Goal: Information Seeking & Learning: Learn about a topic

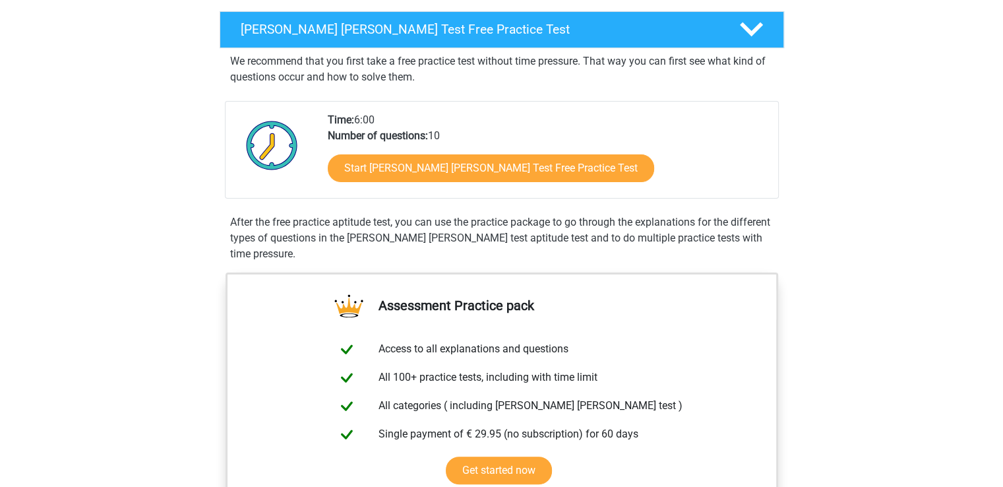
scroll to position [198, 0]
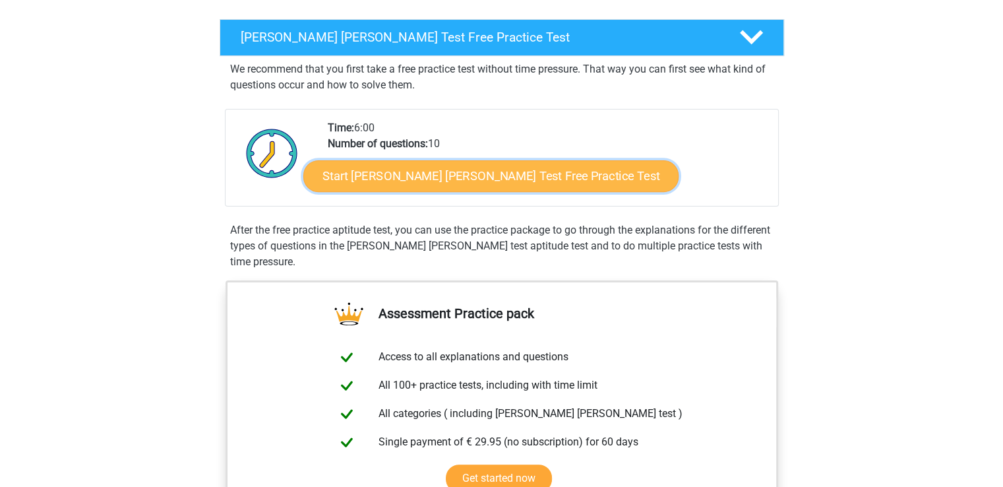
click at [446, 167] on link "Start Watson Glaser Test Free Practice Test" at bounding box center [490, 176] width 375 height 32
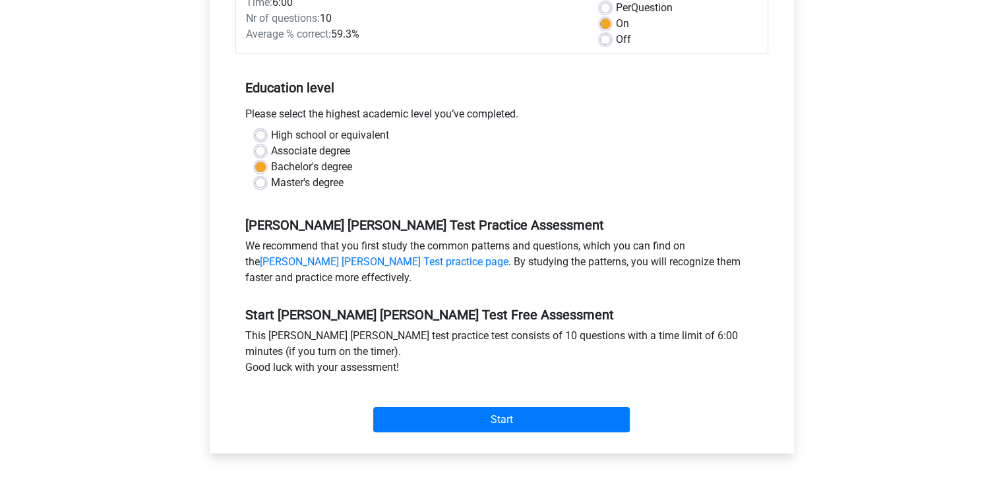
scroll to position [264, 0]
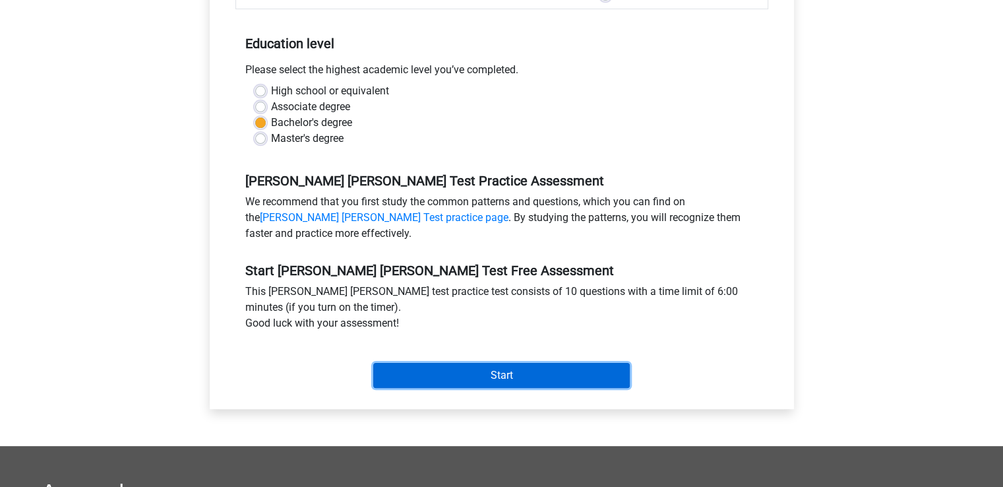
click at [493, 363] on input "Start" at bounding box center [501, 375] width 256 height 25
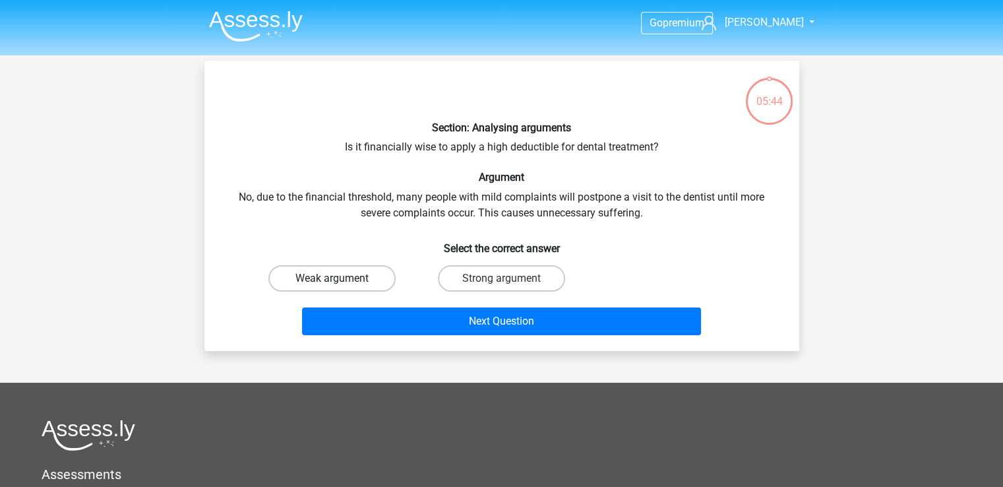
click at [342, 284] on label "Weak argument" at bounding box center [331, 278] width 127 height 26
click at [340, 284] on input "Weak argument" at bounding box center [336, 282] width 9 height 9
radio input "true"
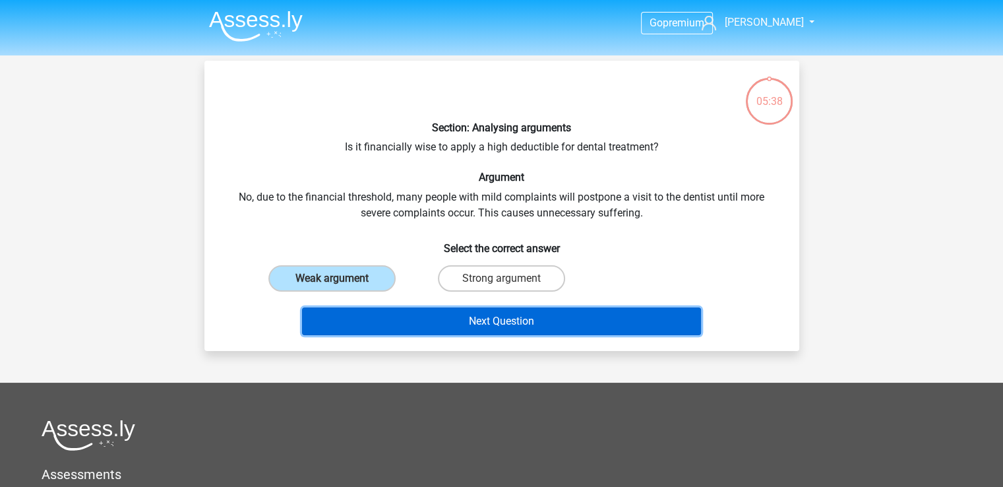
click at [411, 318] on button "Next Question" at bounding box center [501, 321] width 399 height 28
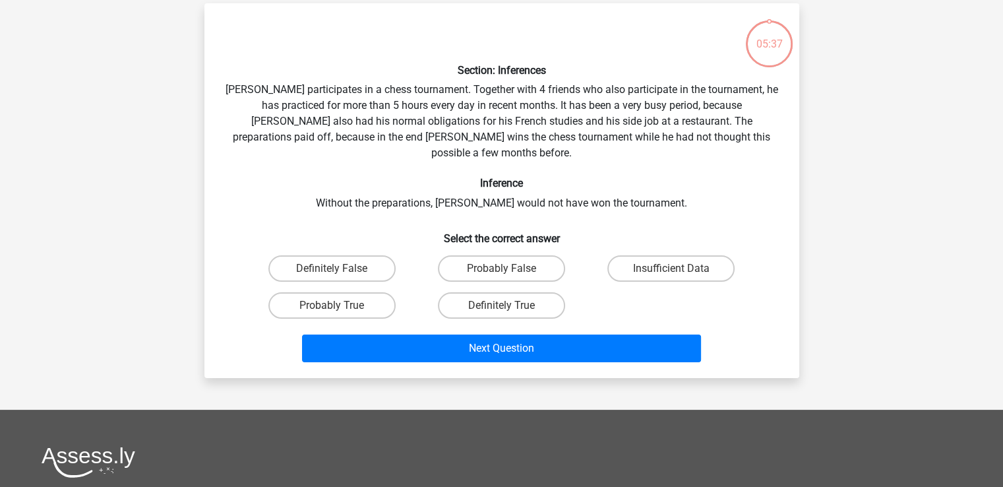
scroll to position [61, 0]
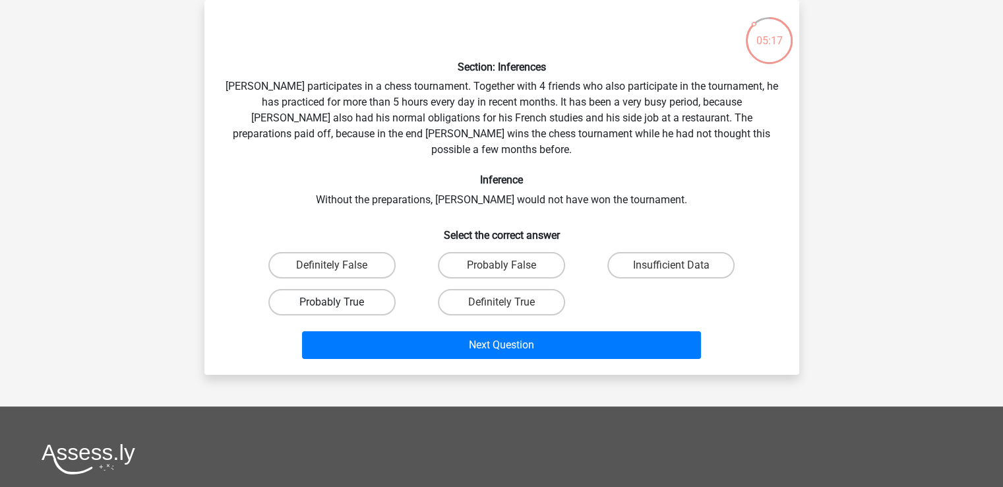
click at [356, 289] on label "Probably True" at bounding box center [331, 302] width 127 height 26
click at [340, 302] on input "Probably True" at bounding box center [336, 306] width 9 height 9
radio input "true"
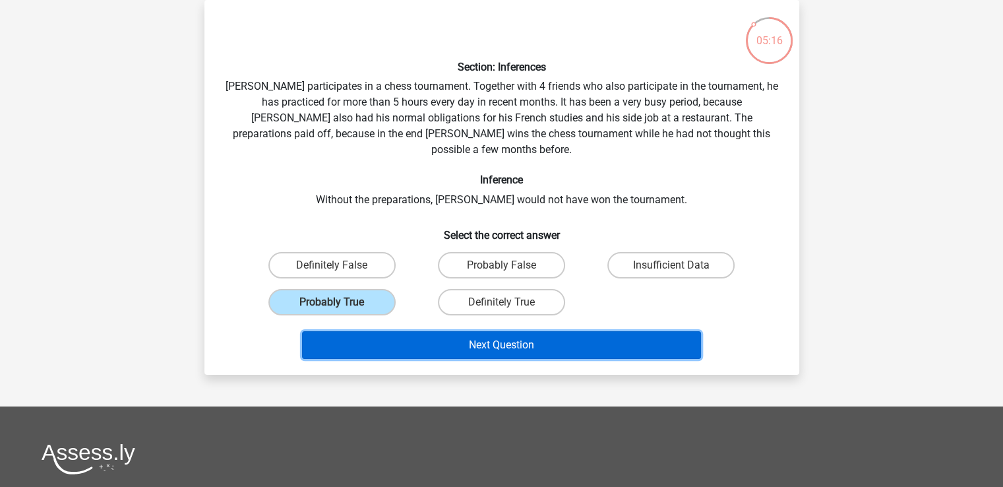
click at [460, 331] on button "Next Question" at bounding box center [501, 345] width 399 height 28
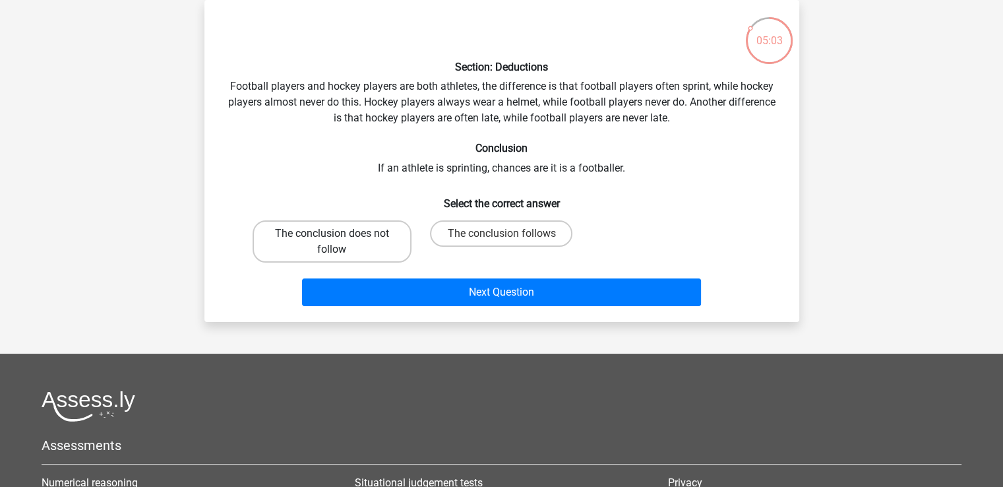
click at [382, 249] on label "The conclusion does not follow" at bounding box center [332, 241] width 159 height 42
click at [340, 242] on input "The conclusion does not follow" at bounding box center [336, 237] width 9 height 9
radio input "true"
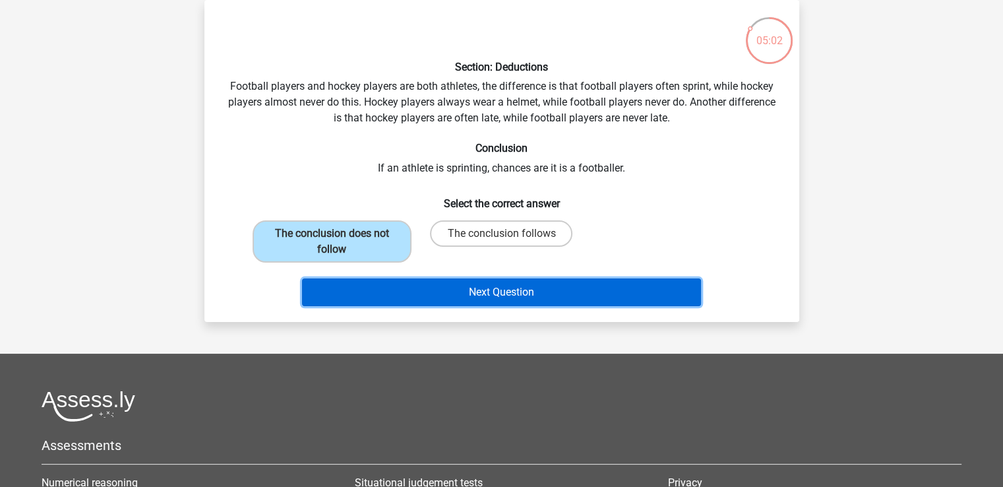
click at [415, 296] on button "Next Question" at bounding box center [501, 292] width 399 height 28
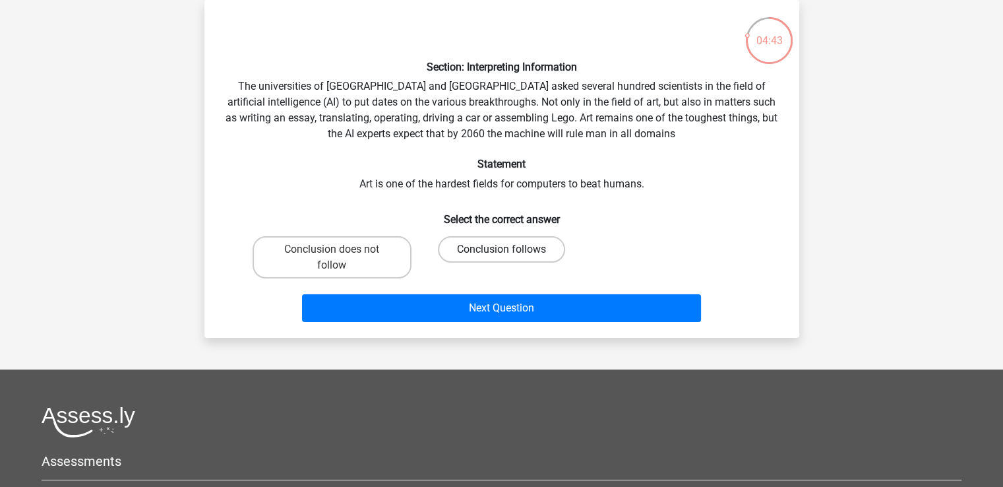
click at [481, 249] on label "Conclusion follows" at bounding box center [501, 249] width 127 height 26
click at [501, 249] on input "Conclusion follows" at bounding box center [505, 253] width 9 height 9
radio input "true"
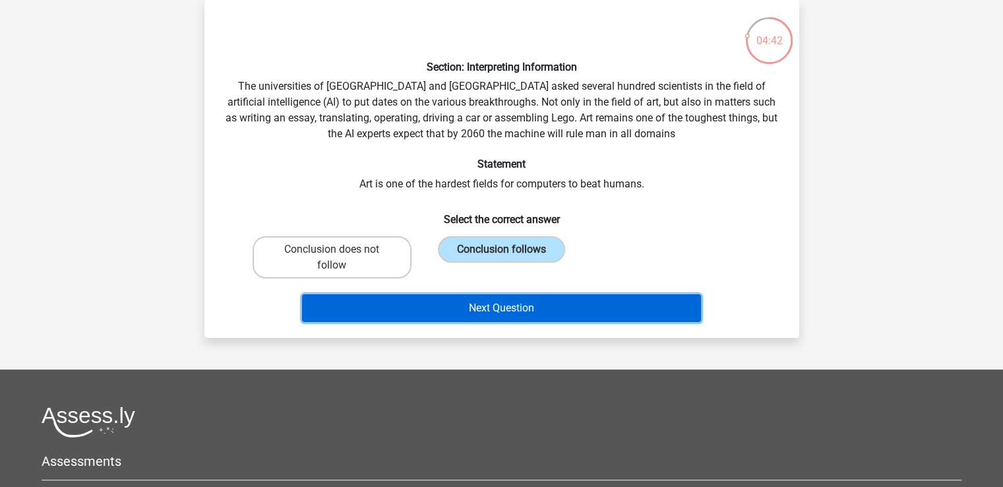
click at [516, 313] on button "Next Question" at bounding box center [501, 308] width 399 height 28
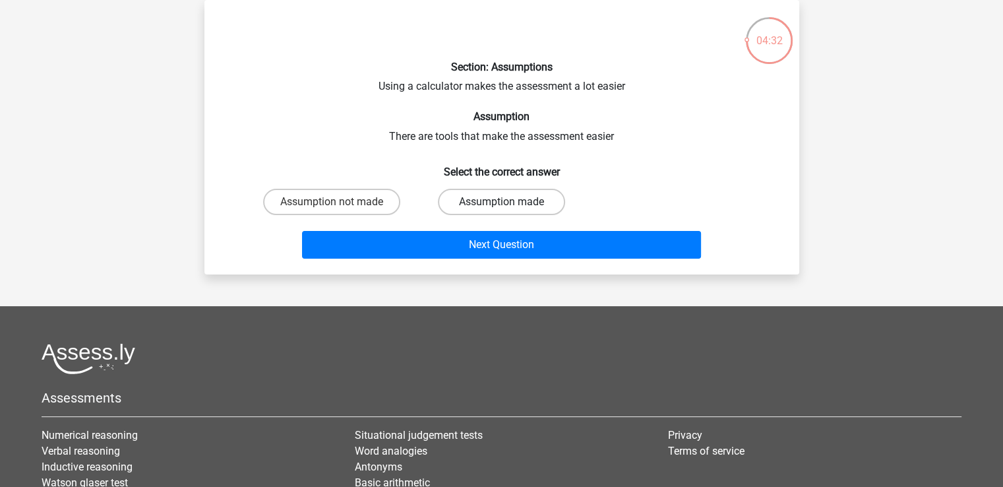
click at [488, 204] on label "Assumption made" at bounding box center [501, 202] width 127 height 26
click at [501, 204] on input "Assumption made" at bounding box center [505, 206] width 9 height 9
radio input "true"
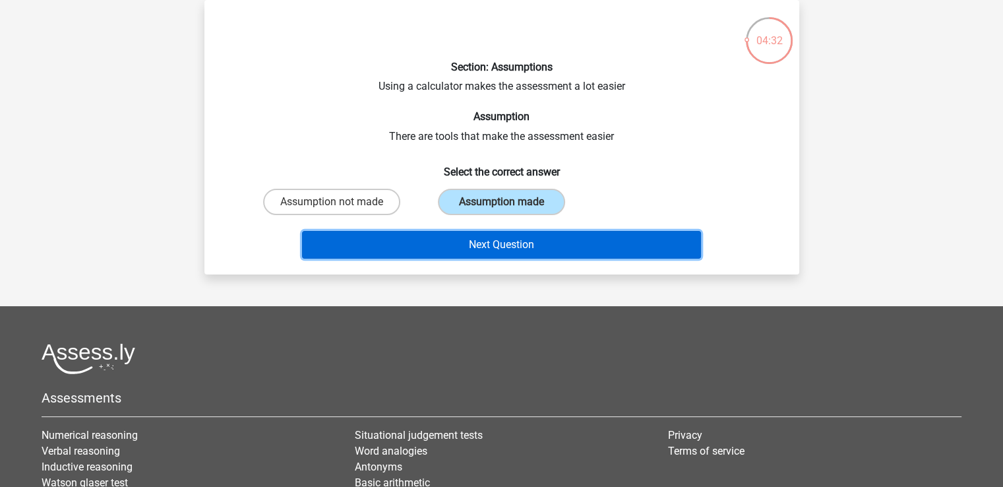
click at [510, 237] on button "Next Question" at bounding box center [501, 245] width 399 height 28
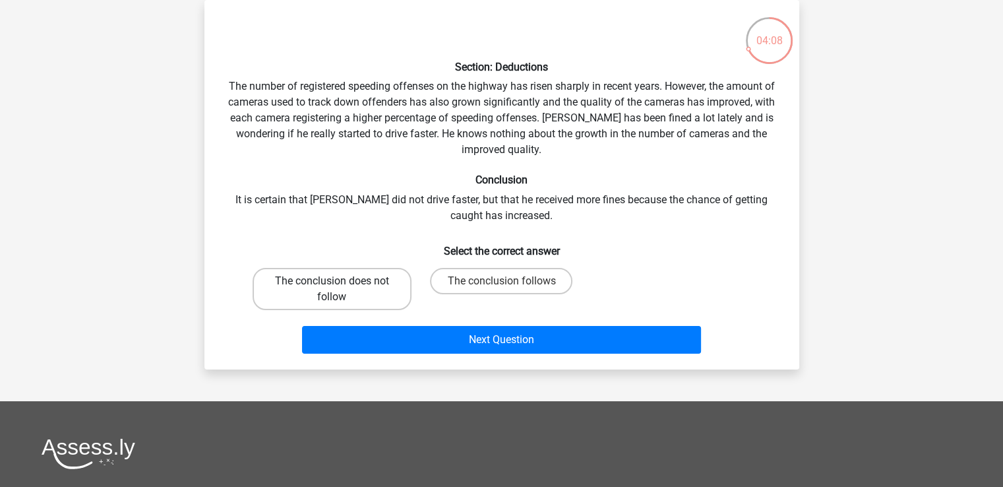
click at [353, 275] on label "The conclusion does not follow" at bounding box center [332, 289] width 159 height 42
click at [340, 281] on input "The conclusion does not follow" at bounding box center [336, 285] width 9 height 9
radio input "true"
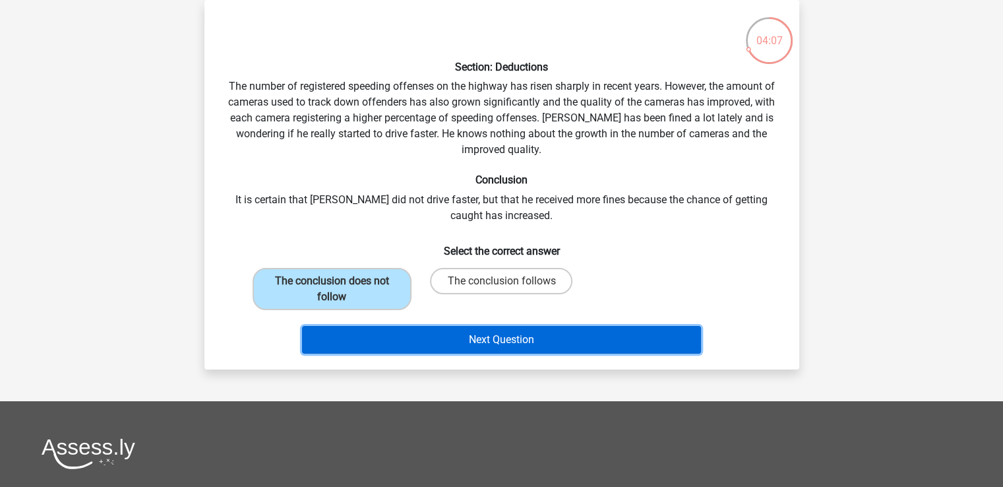
click at [464, 328] on button "Next Question" at bounding box center [501, 340] width 399 height 28
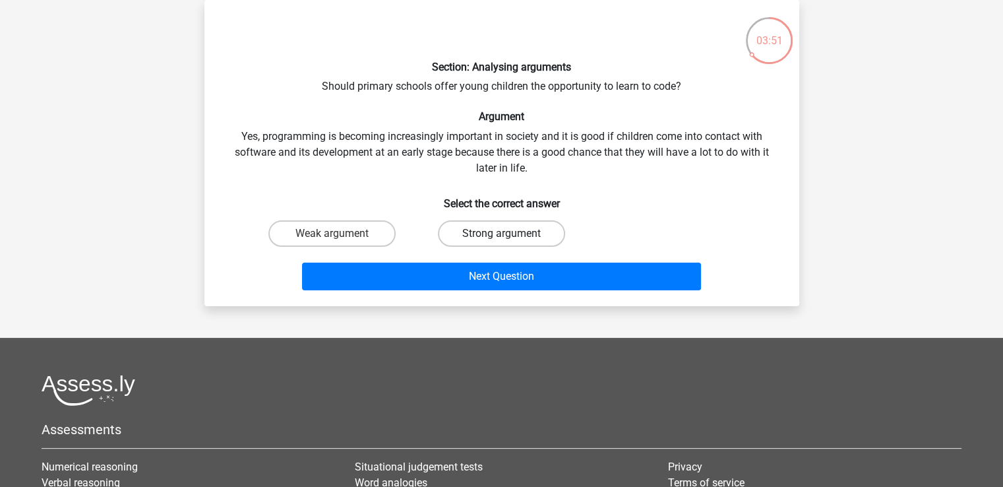
click at [520, 235] on label "Strong argument" at bounding box center [501, 233] width 127 height 26
click at [510, 235] on input "Strong argument" at bounding box center [505, 237] width 9 height 9
radio input "true"
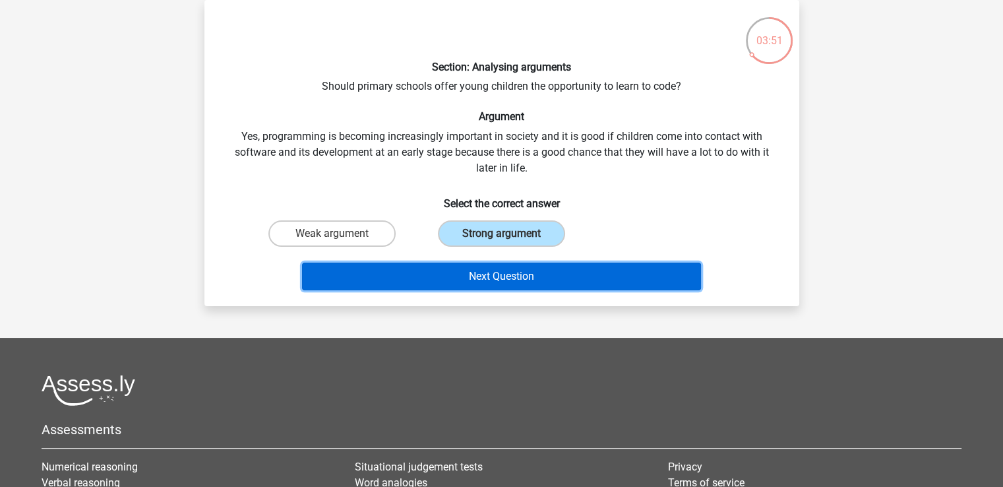
click at [521, 270] on button "Next Question" at bounding box center [501, 276] width 399 height 28
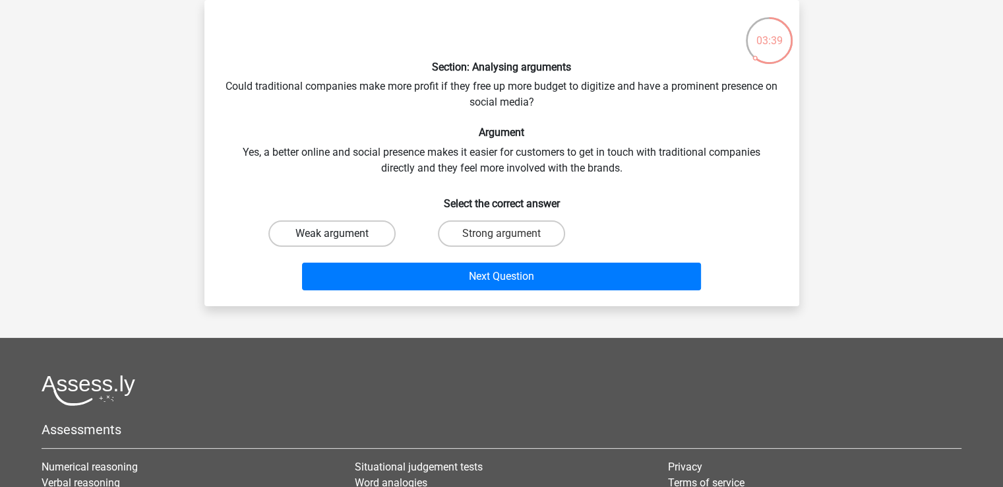
click at [341, 242] on label "Weak argument" at bounding box center [331, 233] width 127 height 26
click at [340, 242] on input "Weak argument" at bounding box center [336, 237] width 9 height 9
radio input "true"
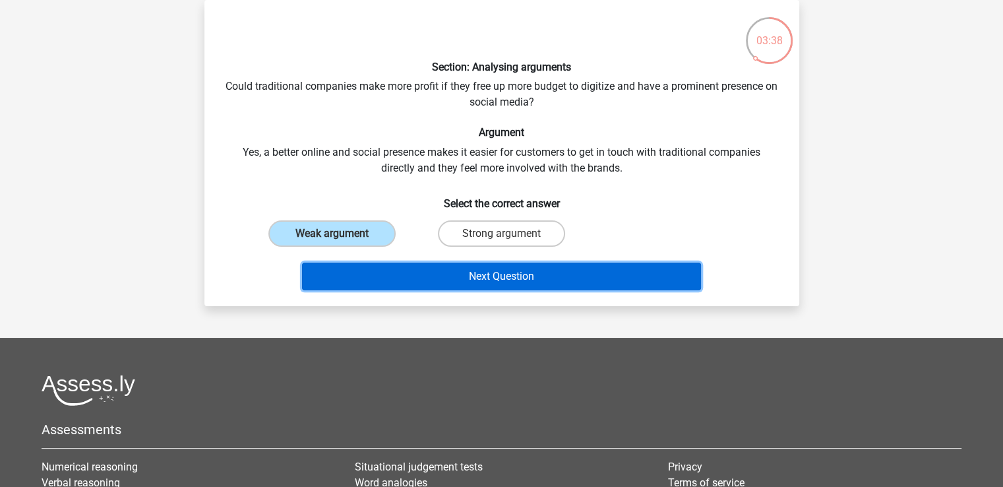
click at [409, 272] on button "Next Question" at bounding box center [501, 276] width 399 height 28
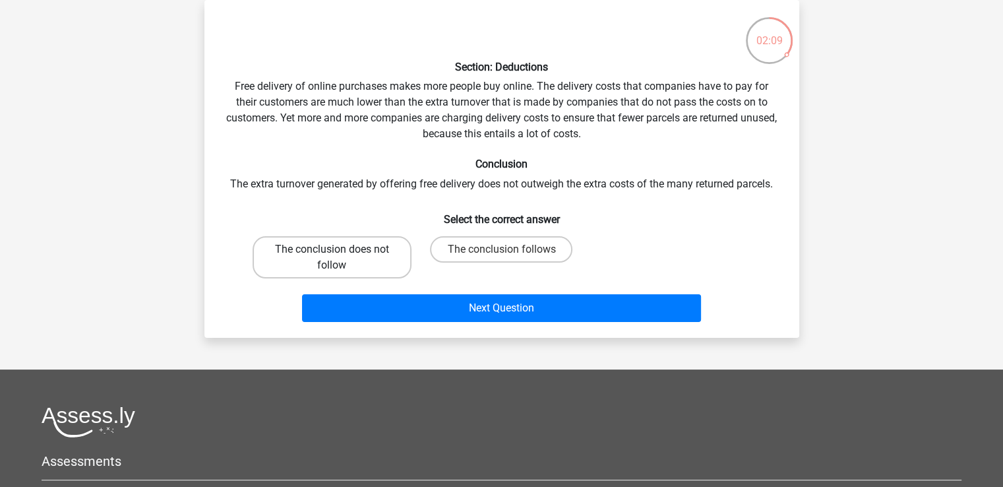
click at [361, 262] on label "The conclusion does not follow" at bounding box center [332, 257] width 159 height 42
click at [340, 258] on input "The conclusion does not follow" at bounding box center [336, 253] width 9 height 9
radio input "true"
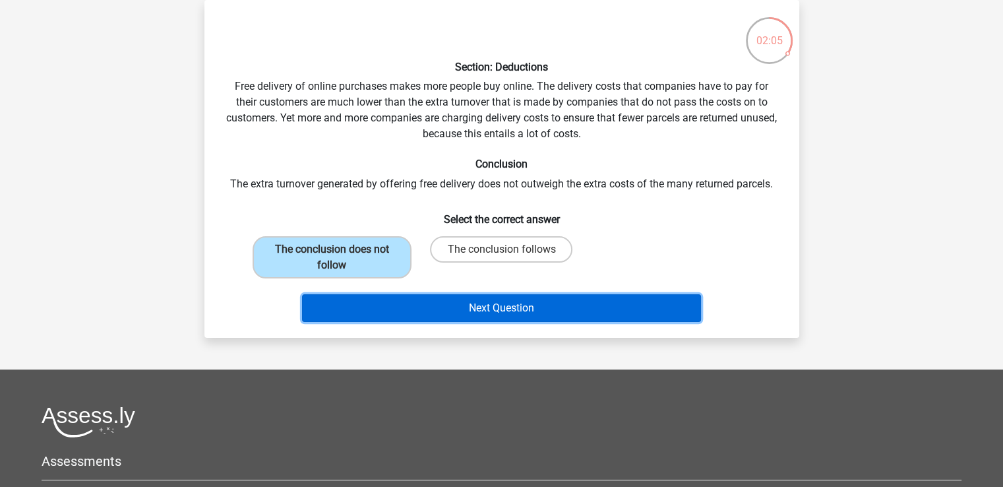
click at [456, 305] on button "Next Question" at bounding box center [501, 308] width 399 height 28
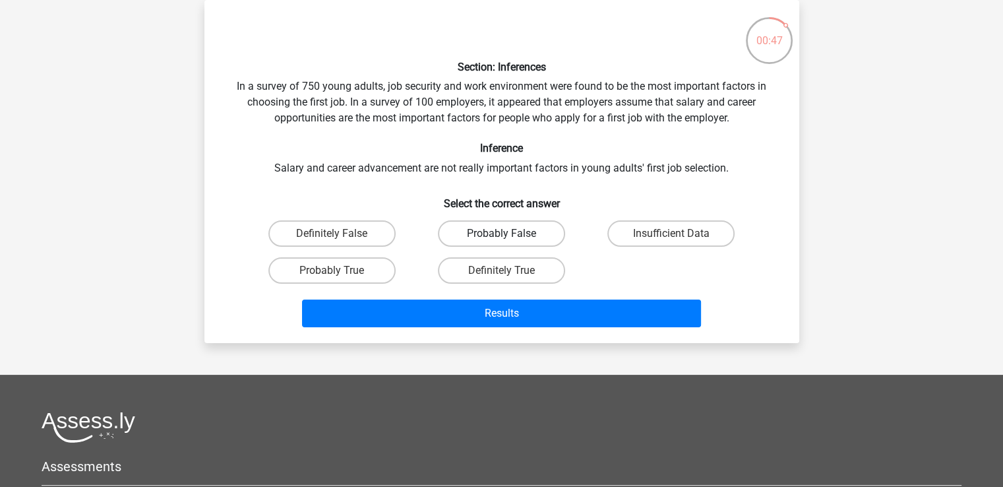
click at [512, 234] on label "Probably False" at bounding box center [501, 233] width 127 height 26
click at [510, 234] on input "Probably False" at bounding box center [505, 237] width 9 height 9
radio input "true"
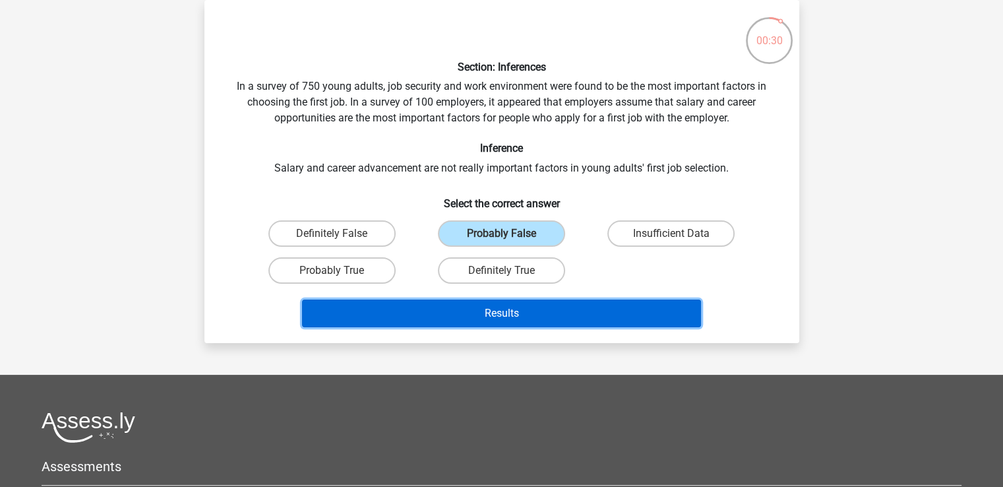
click at [575, 311] on button "Results" at bounding box center [501, 313] width 399 height 28
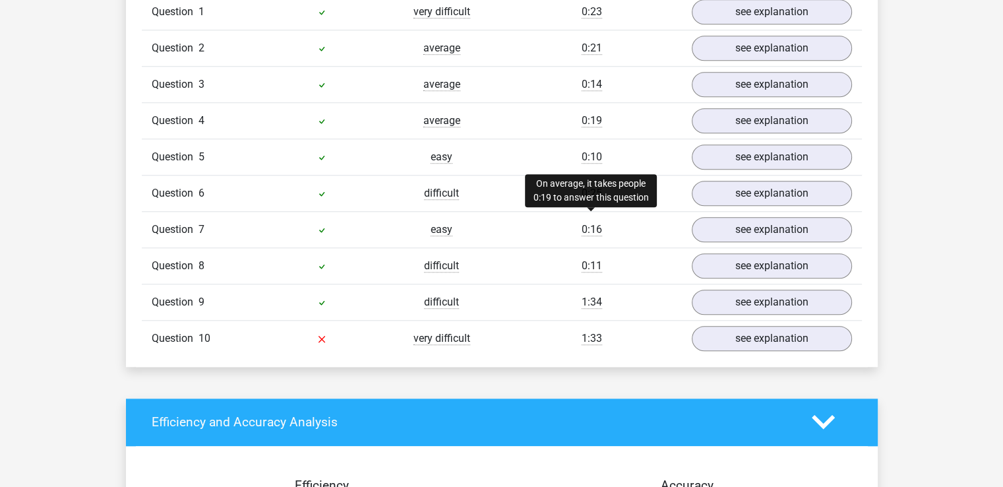
scroll to position [1187, 0]
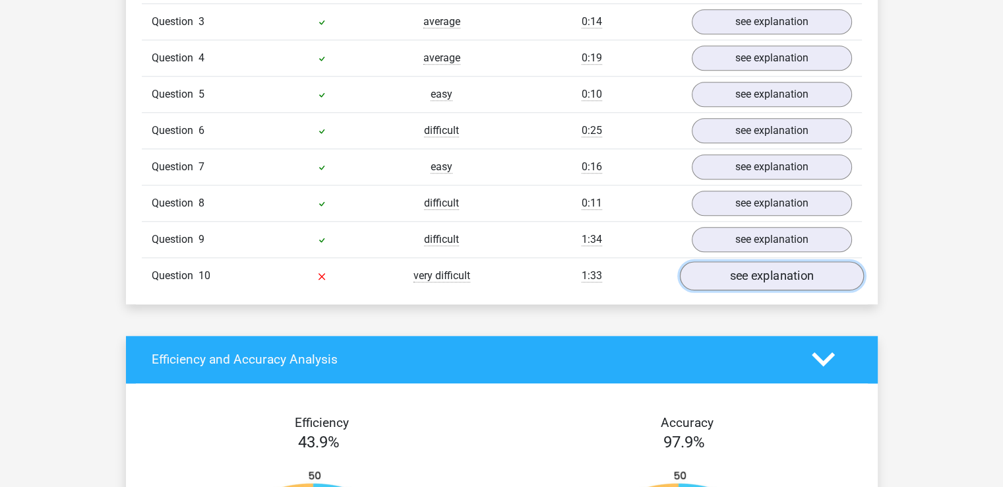
click at [759, 262] on link "see explanation" at bounding box center [771, 275] width 184 height 29
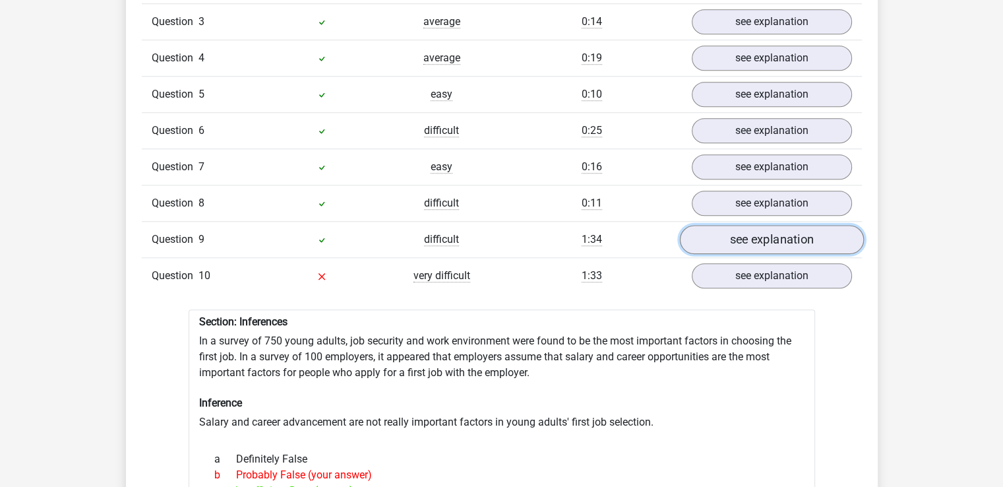
click at [759, 231] on link "see explanation" at bounding box center [771, 239] width 184 height 29
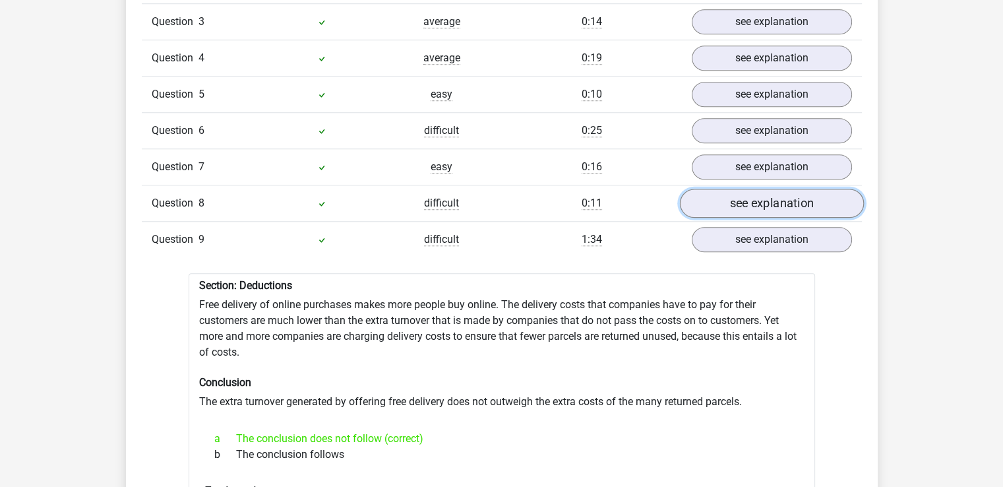
click at [751, 201] on link "see explanation" at bounding box center [771, 203] width 184 height 29
